Goal: Information Seeking & Learning: Learn about a topic

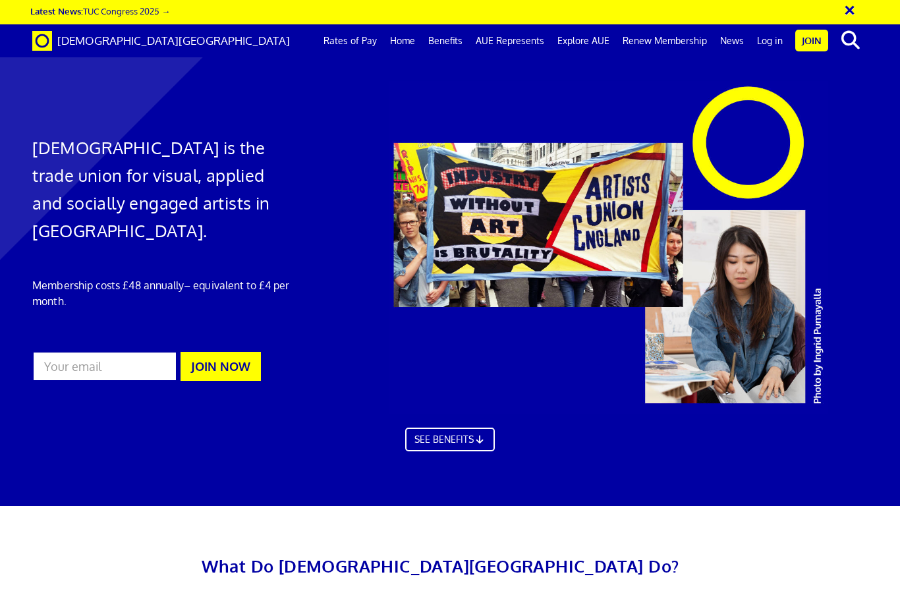
scroll to position [0, 5]
click at [356, 45] on link "Rates of Pay" at bounding box center [350, 40] width 67 height 33
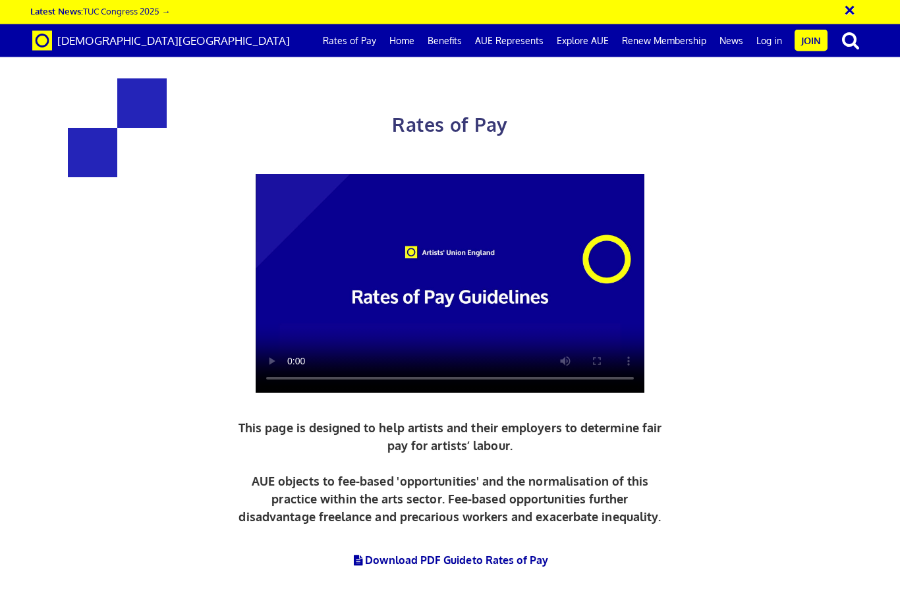
scroll to position [2654, 0]
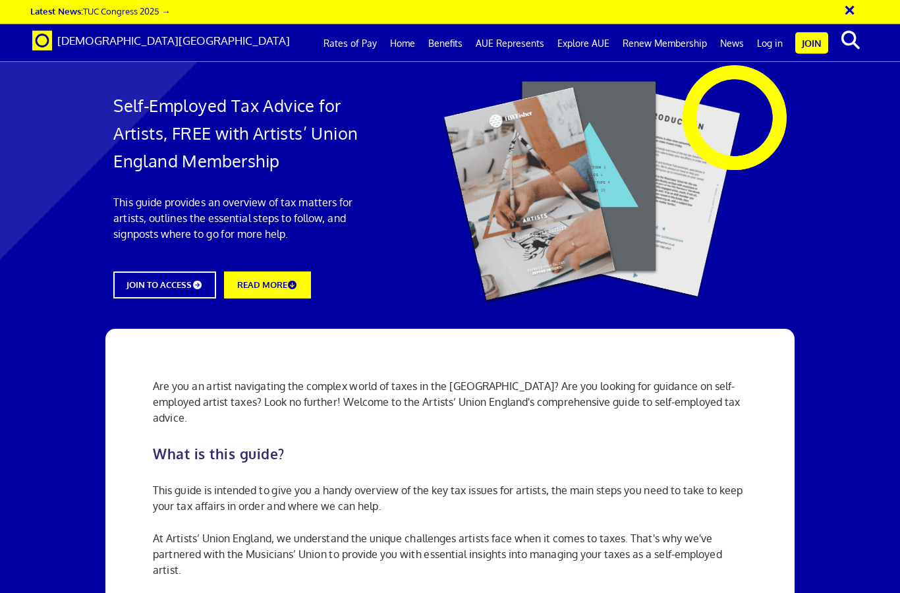
scroll to position [1055, 0]
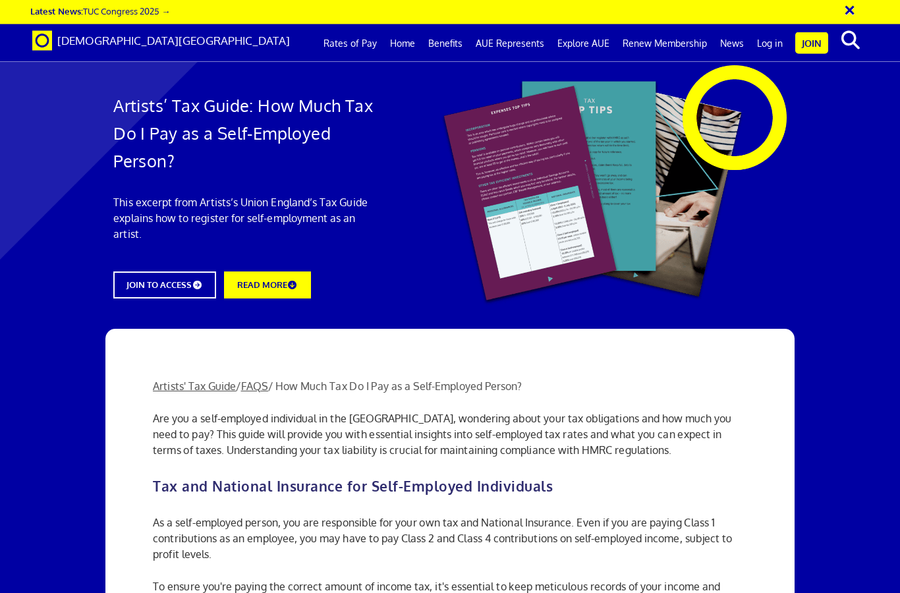
scroll to position [552, 0]
